Goal: Task Accomplishment & Management: Use online tool/utility

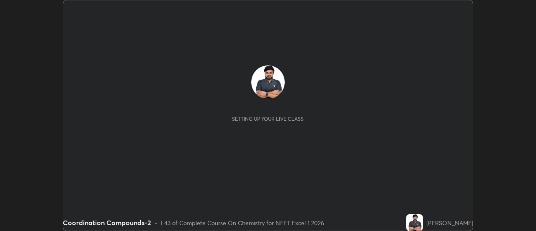
scroll to position [231, 536]
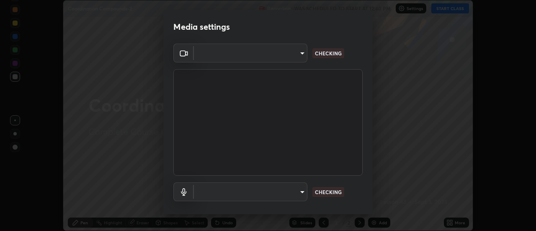
type input "dff715f2b8103cd99efd98edb1208d423aa6cea85c5a492e25875cbf54650d32"
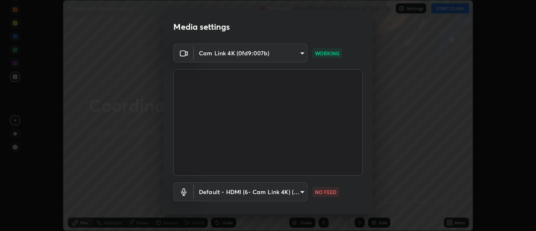
click at [296, 188] on body "Erase all Coordination Compounds-2 Recording WAS SCHEDULED TO START AT 12:40 PM…" at bounding box center [268, 115] width 536 height 231
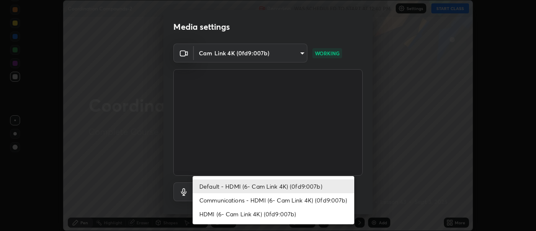
click at [297, 201] on li "Communications - HDMI (6- Cam Link 4K) (0fd9:007b)" at bounding box center [274, 200] width 162 height 14
type input "communications"
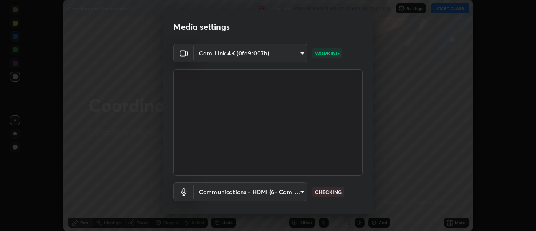
scroll to position [44, 0]
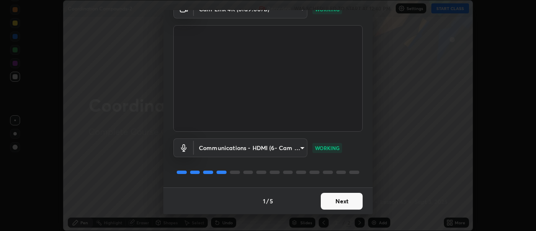
click at [341, 198] on button "Next" at bounding box center [342, 201] width 42 height 17
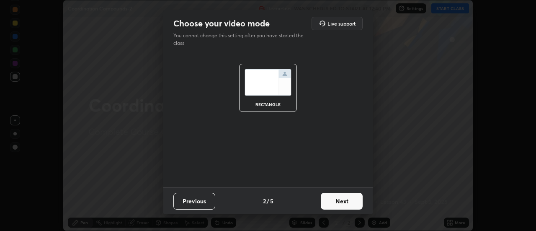
scroll to position [0, 0]
click at [341, 199] on button "Next" at bounding box center [342, 201] width 42 height 17
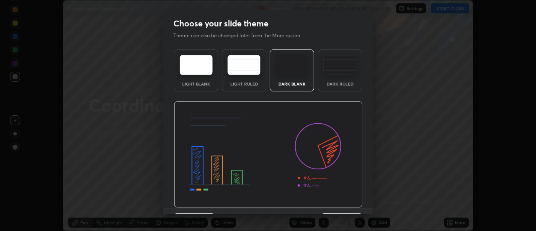
click at [343, 201] on img at bounding box center [268, 154] width 189 height 106
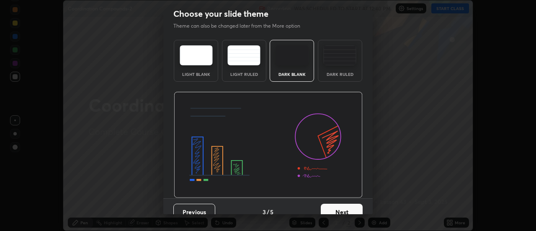
scroll to position [10, 0]
click at [344, 207] on button "Next" at bounding box center [342, 211] width 42 height 17
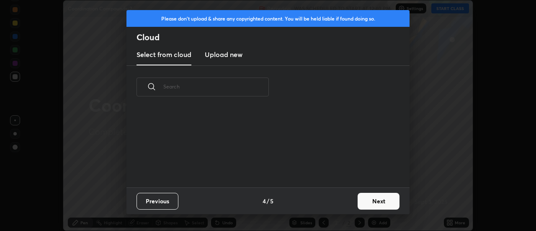
click at [362, 202] on button "Next" at bounding box center [379, 201] width 42 height 17
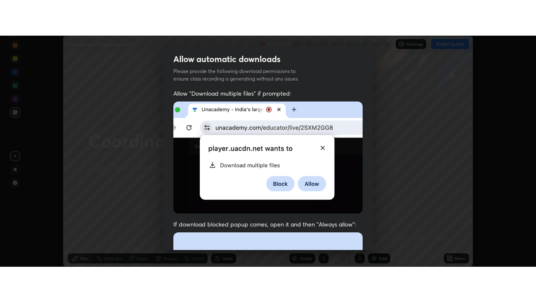
scroll to position [215, 0]
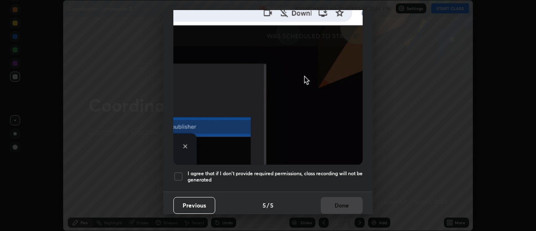
click at [177, 174] on div at bounding box center [178, 176] width 10 height 10
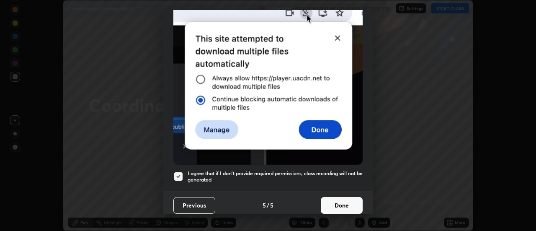
click at [333, 198] on button "Done" at bounding box center [342, 205] width 42 height 17
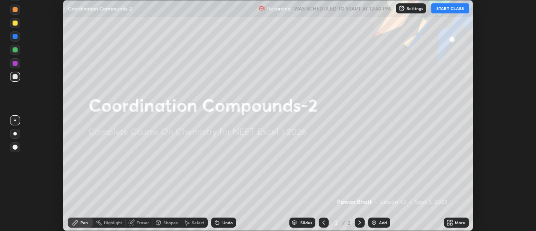
click at [453, 10] on button "START CLASS" at bounding box center [450, 8] width 38 height 10
click at [452, 225] on icon at bounding box center [452, 224] width 2 height 2
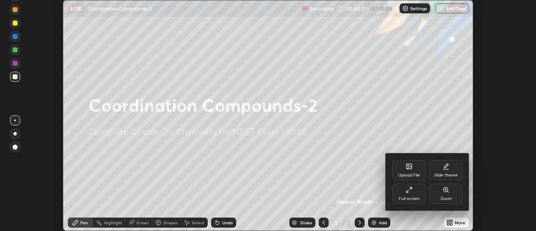
click at [415, 195] on div "Full screen" at bounding box center [409, 193] width 34 height 20
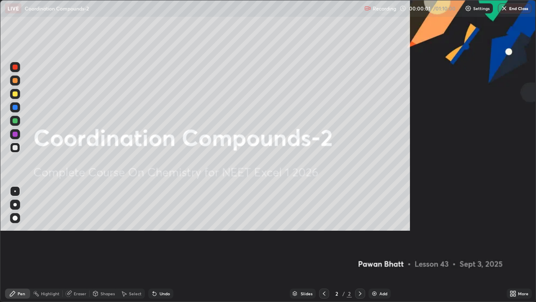
scroll to position [302, 536]
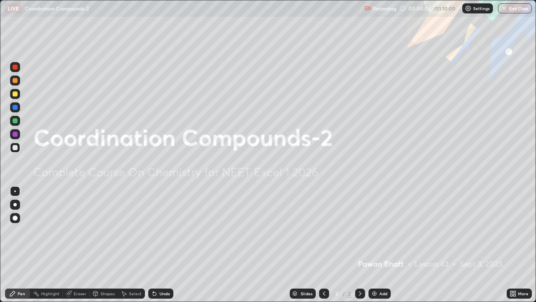
click at [380, 230] on div "Add" at bounding box center [384, 293] width 8 height 4
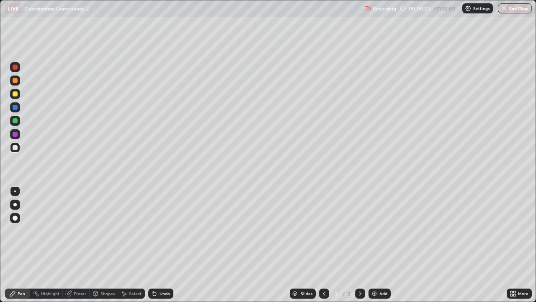
click at [15, 204] on div at bounding box center [14, 204] width 3 height 3
click at [15, 92] on div at bounding box center [15, 93] width 5 height 5
click at [161, 230] on div "Undo" at bounding box center [165, 293] width 10 height 4
click at [75, 230] on div "Eraser" at bounding box center [80, 293] width 13 height 4
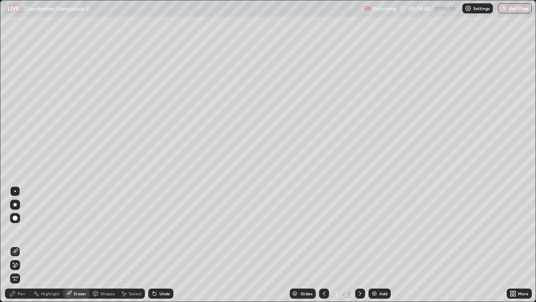
click at [21, 230] on div "Pen" at bounding box center [22, 293] width 8 height 4
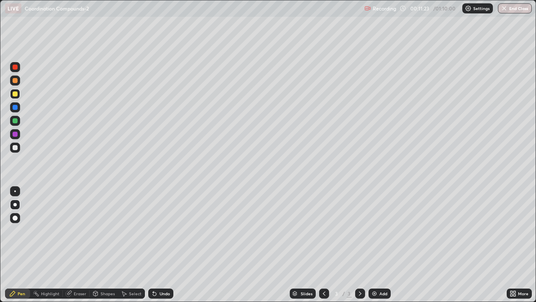
click at [384, 230] on div "Add" at bounding box center [384, 293] width 8 height 4
click at [77, 230] on div "Eraser" at bounding box center [80, 293] width 13 height 4
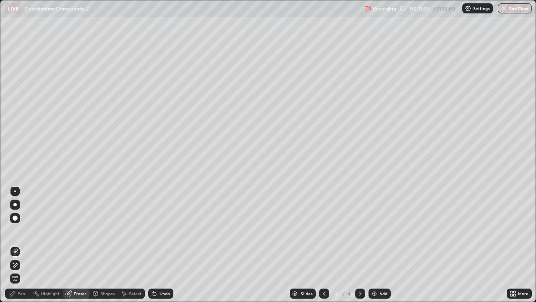
click at [21, 230] on div "Pen" at bounding box center [22, 293] width 8 height 4
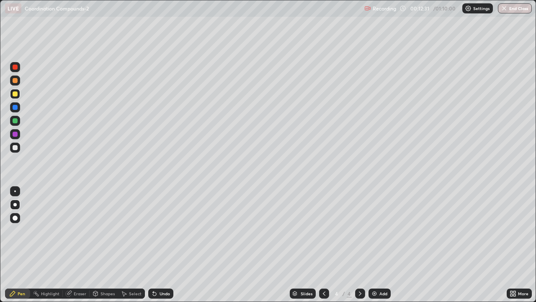
click at [76, 230] on div "Eraser" at bounding box center [80, 293] width 13 height 4
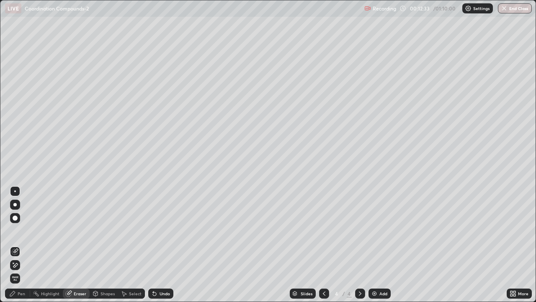
click at [18, 230] on div "Pen" at bounding box center [22, 293] width 8 height 4
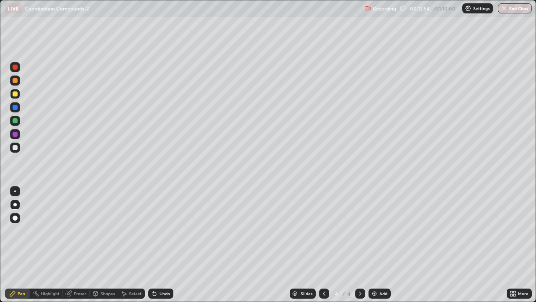
click at [16, 121] on div at bounding box center [15, 120] width 5 height 5
click at [14, 95] on div at bounding box center [15, 93] width 5 height 5
click at [15, 108] on div at bounding box center [15, 107] width 5 height 5
click at [17, 81] on div at bounding box center [15, 80] width 5 height 5
click at [323, 230] on icon at bounding box center [324, 293] width 7 height 7
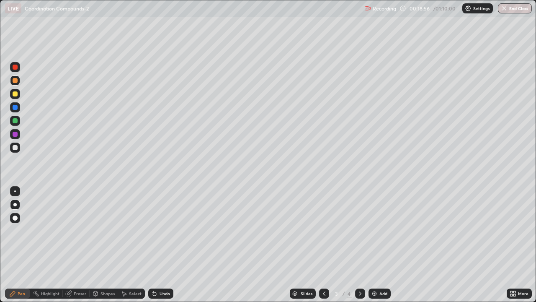
click at [359, 230] on icon at bounding box center [360, 293] width 7 height 7
click at [378, 230] on div "Add" at bounding box center [380, 293] width 22 height 10
click at [16, 95] on div at bounding box center [15, 93] width 5 height 5
click at [16, 122] on div at bounding box center [15, 120] width 5 height 5
click at [16, 147] on div at bounding box center [15, 147] width 5 height 5
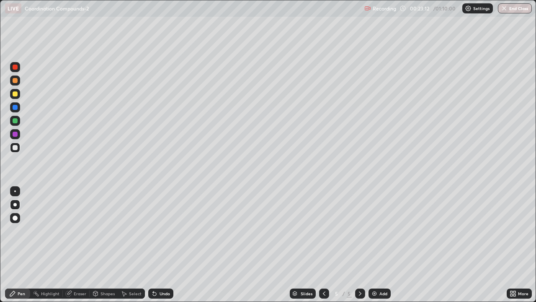
click at [163, 230] on div "Undo" at bounding box center [165, 293] width 10 height 4
click at [378, 230] on div "Add" at bounding box center [380, 293] width 22 height 10
click at [15, 93] on div at bounding box center [15, 93] width 5 height 5
click at [154, 230] on icon at bounding box center [154, 293] width 3 height 3
click at [380, 230] on div "Add" at bounding box center [384, 293] width 8 height 4
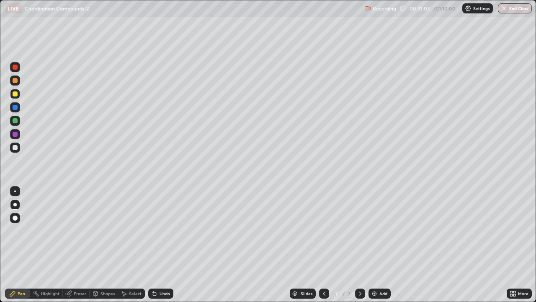
click at [160, 230] on div "Undo" at bounding box center [165, 293] width 10 height 4
click at [162, 230] on div "Undo" at bounding box center [165, 293] width 10 height 4
click at [17, 121] on div at bounding box center [15, 120] width 5 height 5
click at [382, 230] on div "Add" at bounding box center [384, 293] width 8 height 4
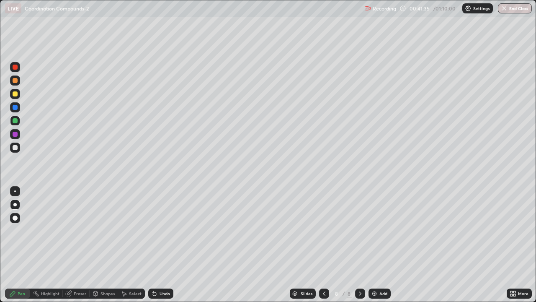
click at [17, 94] on div at bounding box center [15, 93] width 5 height 5
click at [15, 147] on div at bounding box center [15, 147] width 5 height 5
click at [15, 95] on div at bounding box center [15, 93] width 5 height 5
click at [16, 80] on div at bounding box center [15, 80] width 5 height 5
click at [15, 121] on div at bounding box center [15, 120] width 5 height 5
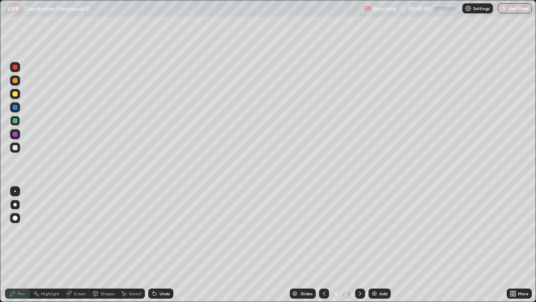
click at [15, 79] on div at bounding box center [15, 80] width 5 height 5
click at [13, 106] on div at bounding box center [15, 107] width 5 height 5
click at [17, 147] on div at bounding box center [15, 147] width 5 height 5
click at [323, 230] on icon at bounding box center [324, 293] width 3 height 4
click at [358, 230] on div at bounding box center [360, 293] width 10 height 10
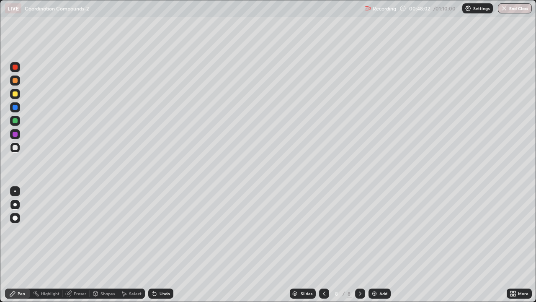
click at [15, 81] on div at bounding box center [15, 80] width 5 height 5
click at [15, 148] on div at bounding box center [15, 147] width 5 height 5
click at [107, 230] on div "Shapes" at bounding box center [108, 293] width 14 height 4
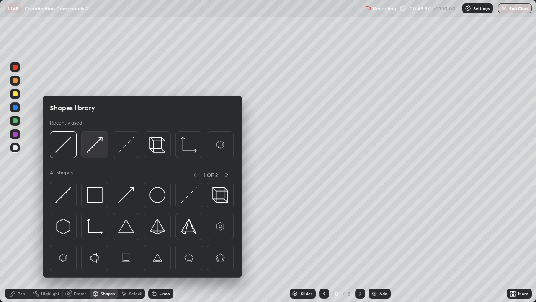
click at [96, 147] on img at bounding box center [95, 145] width 16 height 16
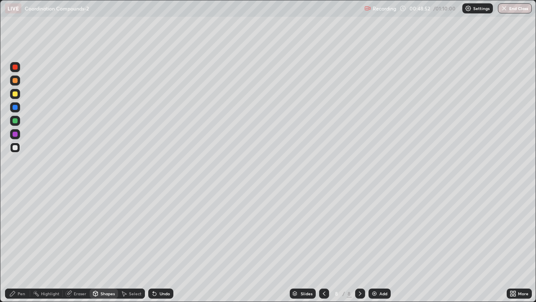
click at [21, 230] on div "Pen" at bounding box center [22, 293] width 8 height 4
click at [78, 230] on div "Eraser" at bounding box center [80, 293] width 13 height 4
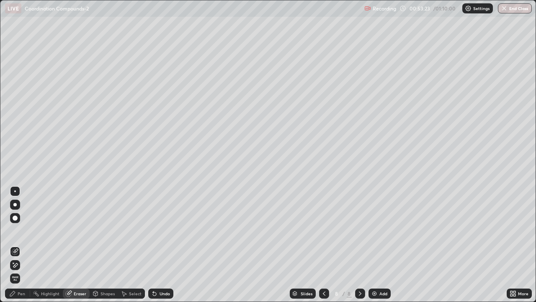
click at [22, 230] on div "Pen" at bounding box center [22, 293] width 8 height 4
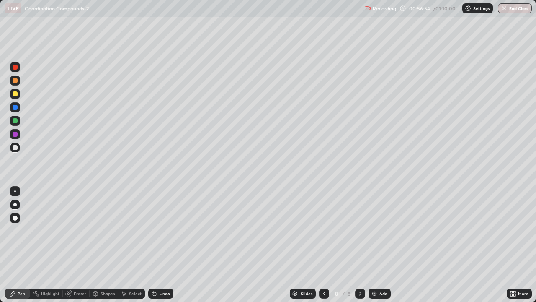
click at [381, 230] on div "Add" at bounding box center [384, 293] width 8 height 4
click at [324, 230] on div at bounding box center [324, 293] width 10 height 10
click at [358, 230] on icon at bounding box center [360, 293] width 7 height 7
click at [326, 230] on icon at bounding box center [324, 293] width 7 height 7
click at [14, 119] on div at bounding box center [15, 120] width 5 height 5
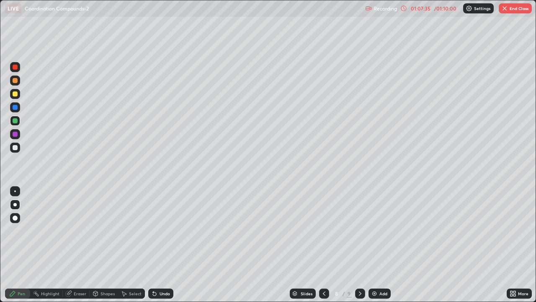
click at [356, 230] on div at bounding box center [360, 293] width 10 height 10
click at [322, 230] on div at bounding box center [324, 293] width 10 height 10
click at [361, 230] on icon at bounding box center [360, 293] width 7 height 7
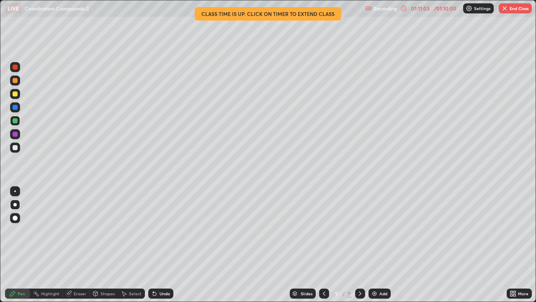
click at [508, 10] on button "End Class" at bounding box center [515, 8] width 33 height 10
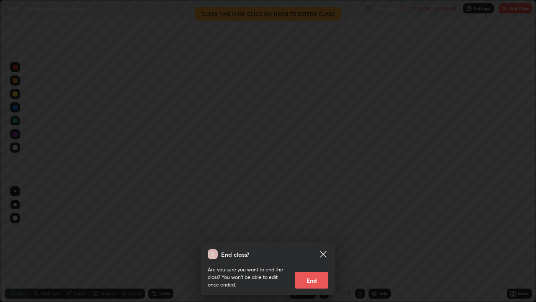
click at [312, 230] on button "End" at bounding box center [312, 279] width 34 height 17
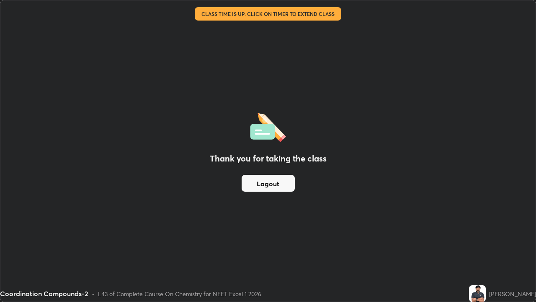
click at [267, 186] on button "Logout" at bounding box center [268, 183] width 53 height 17
